Goal: Transaction & Acquisition: Purchase product/service

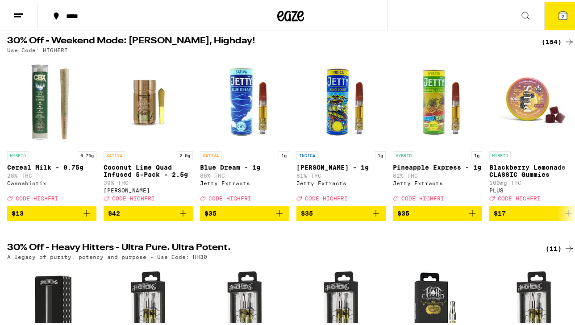
scroll to position [107, 0]
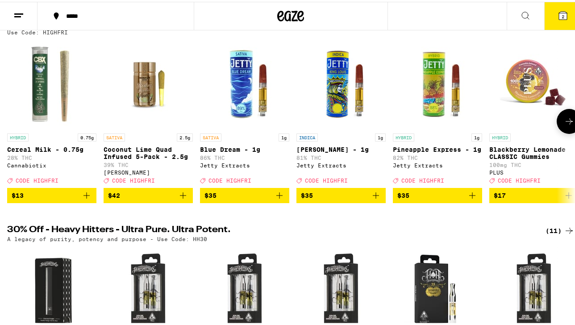
click at [176, 198] on span "$42" at bounding box center [148, 193] width 80 height 11
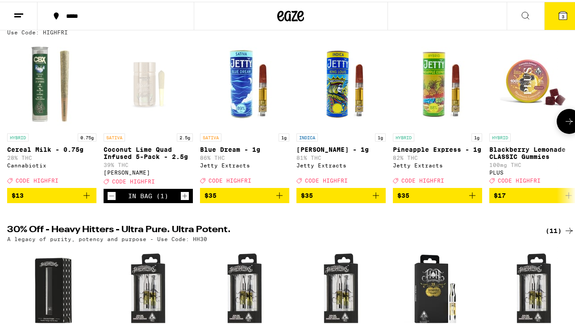
scroll to position [136, 0]
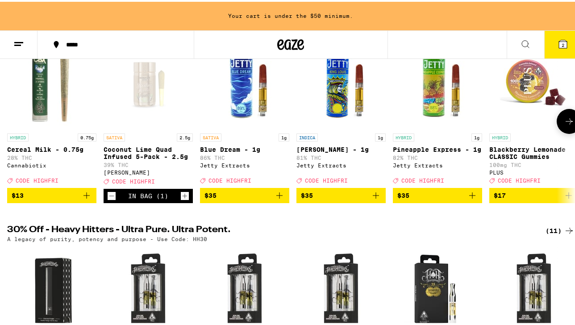
click at [183, 200] on icon "Increment" at bounding box center [185, 194] width 8 height 11
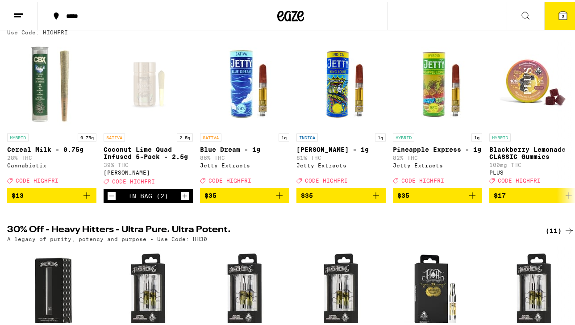
click at [559, 15] on icon at bounding box center [563, 14] width 8 height 8
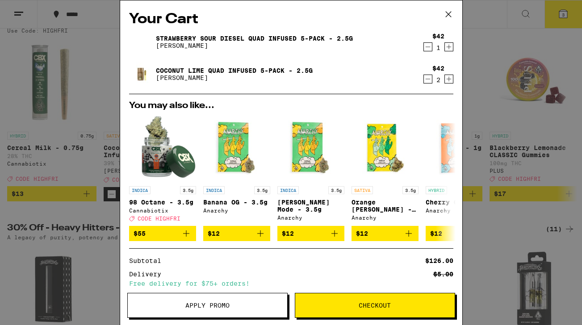
click at [103, 126] on div "Your Cart Strawberry Sour Diesel Quad Infused 5-Pack - 2.5g [PERSON_NAME] $42 1…" at bounding box center [291, 162] width 582 height 325
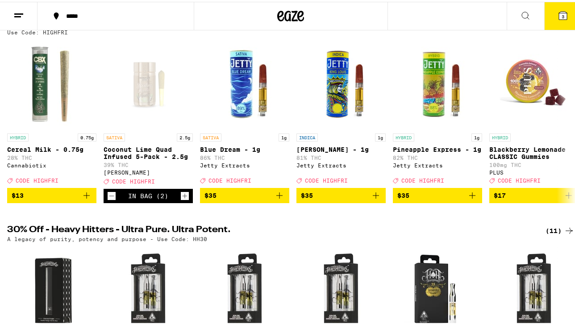
click at [305, 20] on div at bounding box center [291, 14] width 194 height 29
click at [526, 12] on button at bounding box center [525, 14] width 37 height 28
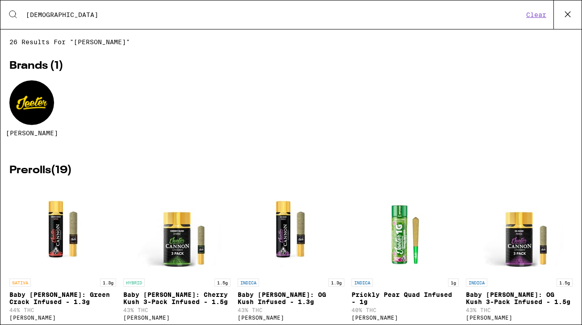
type input "[DEMOGRAPHIC_DATA]"
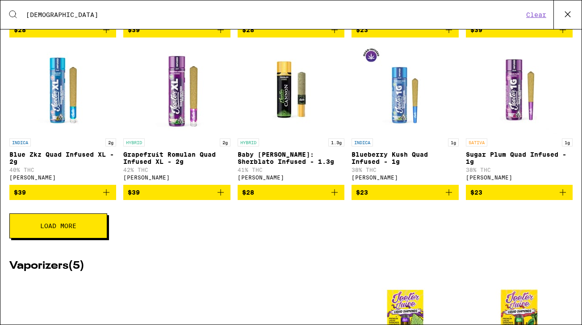
scroll to position [303, 0]
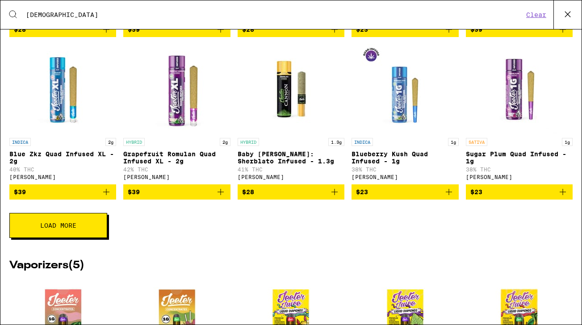
click at [71, 238] on button "Load More" at bounding box center [58, 225] width 98 height 25
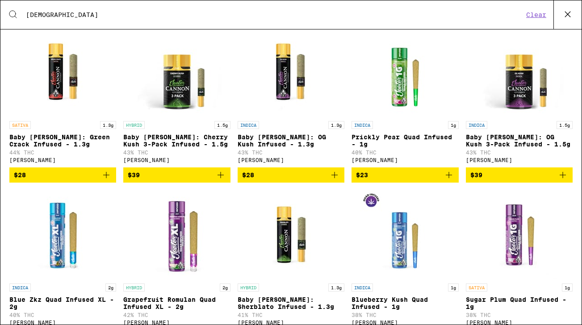
scroll to position [0, 0]
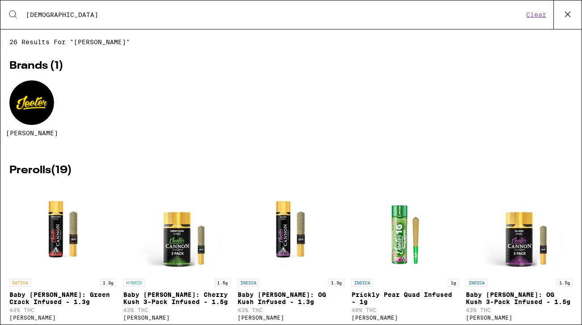
click at [567, 19] on icon at bounding box center [567, 14] width 13 height 13
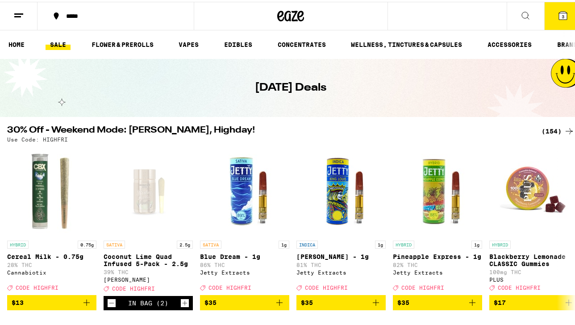
click at [568, 19] on button "3" at bounding box center [562, 14] width 37 height 28
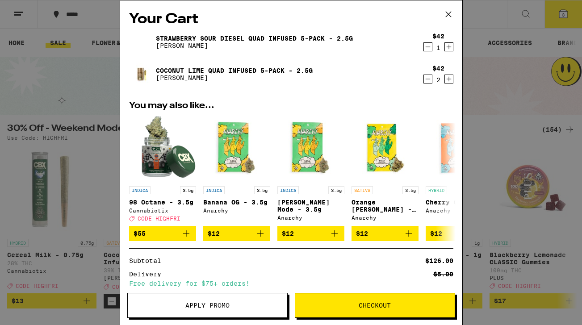
click at [424, 44] on icon "Decrement" at bounding box center [428, 47] width 8 height 11
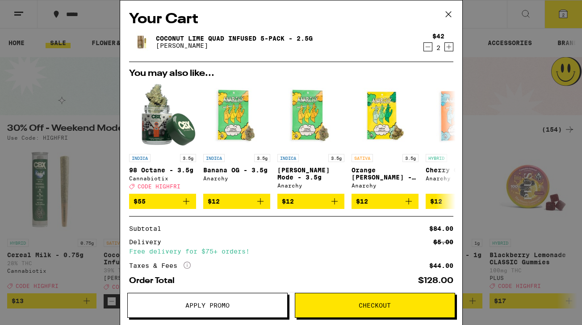
click at [235, 302] on button "Apply Promo" at bounding box center [207, 305] width 160 height 25
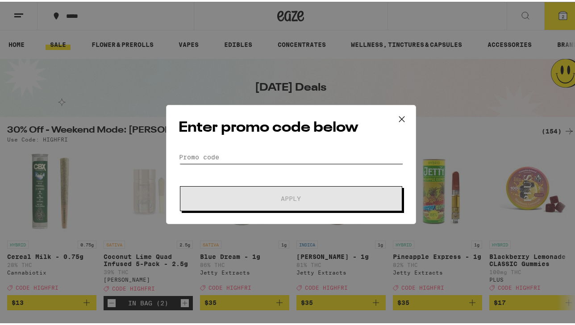
click at [194, 160] on input "Promo Code" at bounding box center [291, 155] width 224 height 13
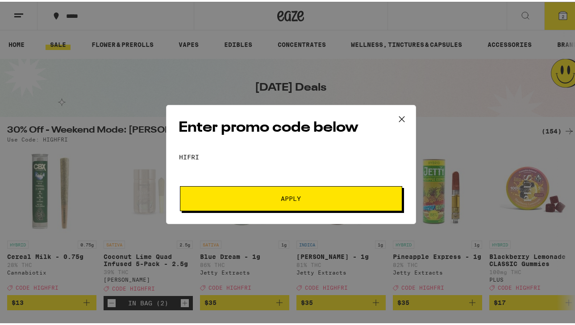
click at [254, 203] on button "Apply" at bounding box center [291, 196] width 222 height 25
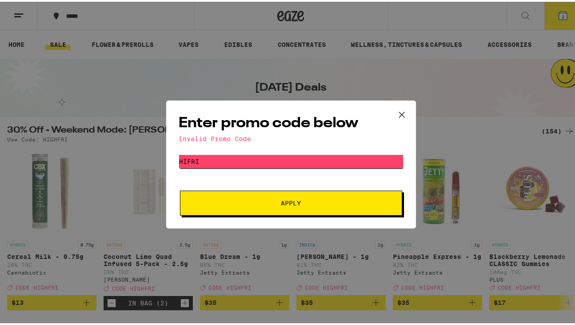
click at [181, 159] on input "HIFRI" at bounding box center [291, 159] width 224 height 13
type input "HIGHFRI"
click at [262, 201] on span "Apply" at bounding box center [291, 201] width 161 height 6
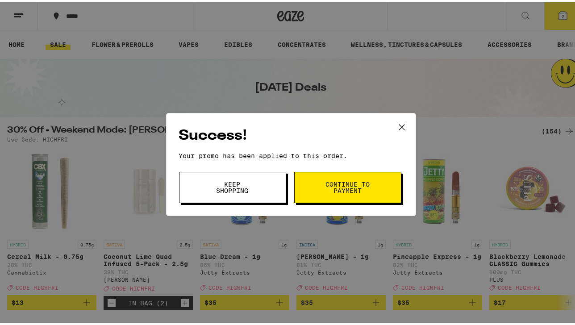
click at [235, 196] on button "Keep Shopping" at bounding box center [232, 185] width 107 height 31
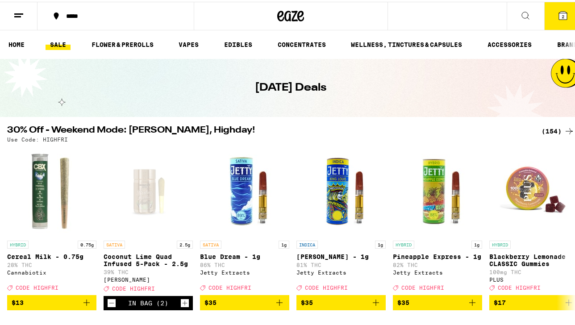
click at [562, 13] on button "2" at bounding box center [562, 14] width 37 height 28
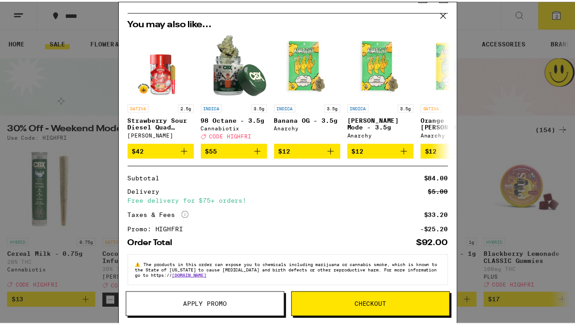
scroll to position [60, 0]
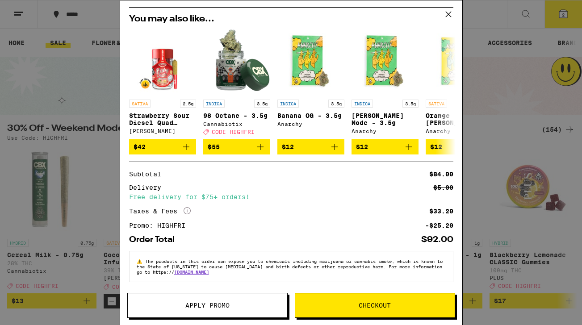
click at [376, 304] on span "Checkout" at bounding box center [374, 305] width 32 height 6
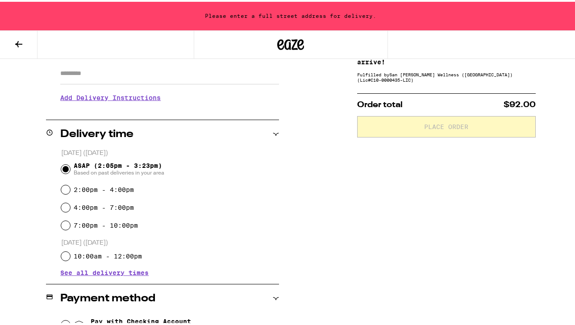
scroll to position [162, 0]
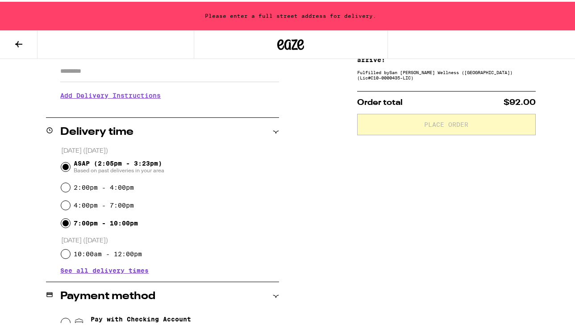
click at [65, 221] on input "7:00pm - 10:00pm" at bounding box center [65, 221] width 9 height 9
radio input "true"
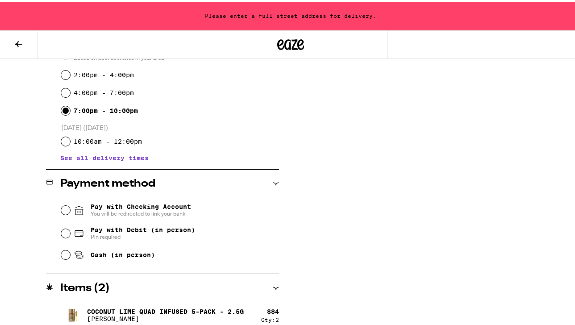
scroll to position [283, 0]
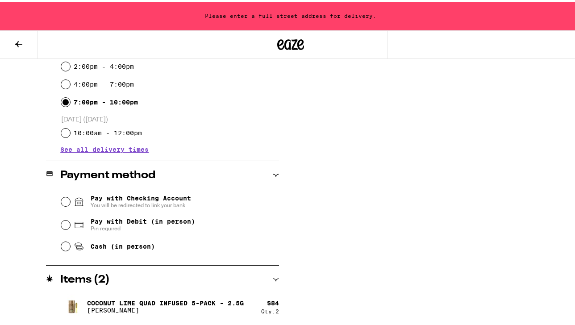
click at [115, 245] on span "Cash (in person)" at bounding box center [123, 244] width 64 height 7
click at [70, 245] on input "Cash (in person)" at bounding box center [65, 244] width 9 height 9
radio input "true"
drag, startPoint x: 574, startPoint y: 256, endPoint x: 577, endPoint y: 287, distance: 31.3
click at [574, 287] on html "**********" at bounding box center [291, 21] width 582 height 608
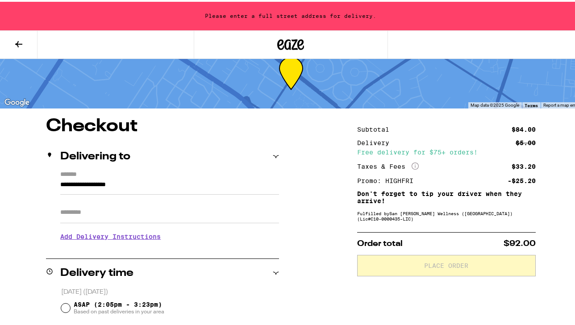
scroll to position [0, 0]
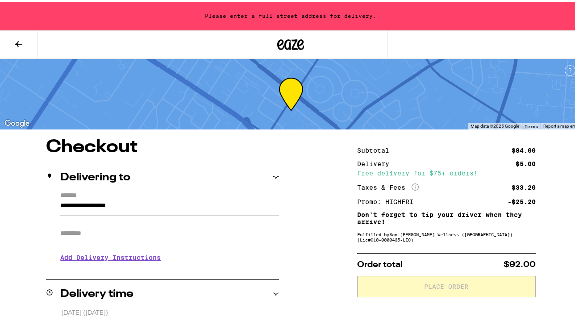
click at [157, 200] on input "**********" at bounding box center [169, 206] width 219 height 15
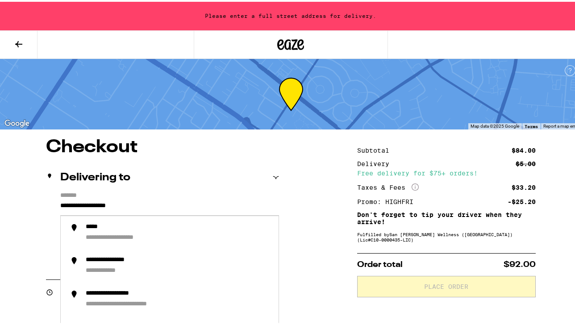
click at [60, 204] on input "**********" at bounding box center [169, 206] width 219 height 15
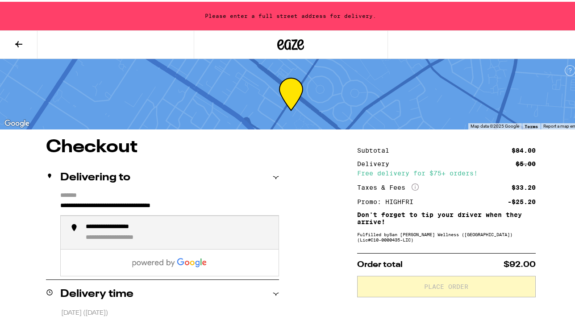
click at [104, 228] on div "**********" at bounding box center [124, 225] width 77 height 8
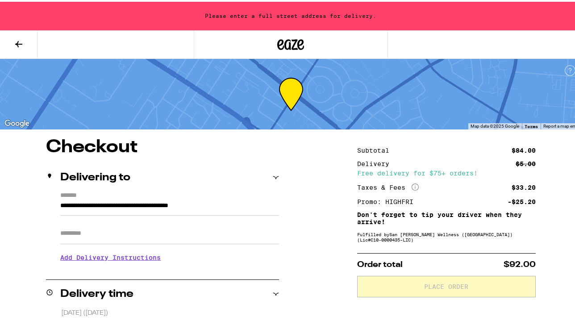
type input "**********"
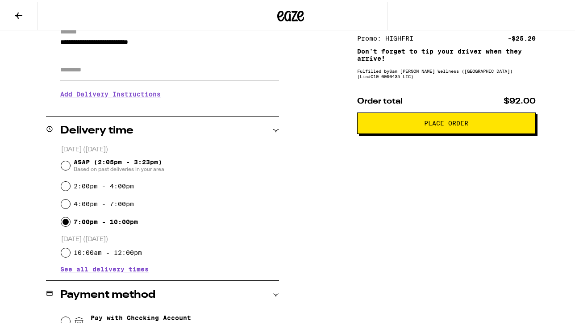
scroll to position [134, 0]
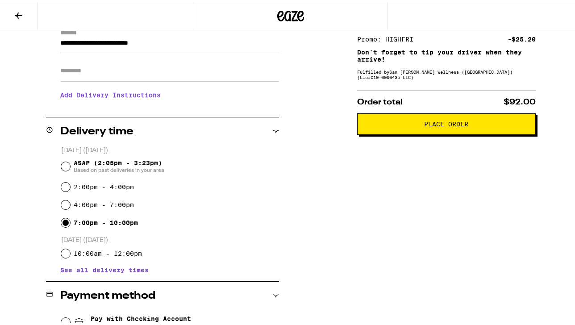
click at [447, 125] on span "Place Order" at bounding box center [446, 122] width 44 height 6
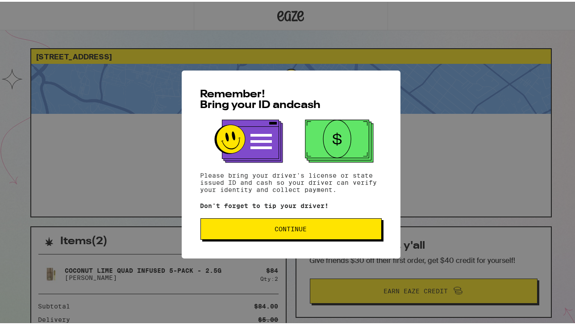
click at [275, 236] on button "Continue" at bounding box center [290, 226] width 181 height 21
